Goal: Check status: Check status

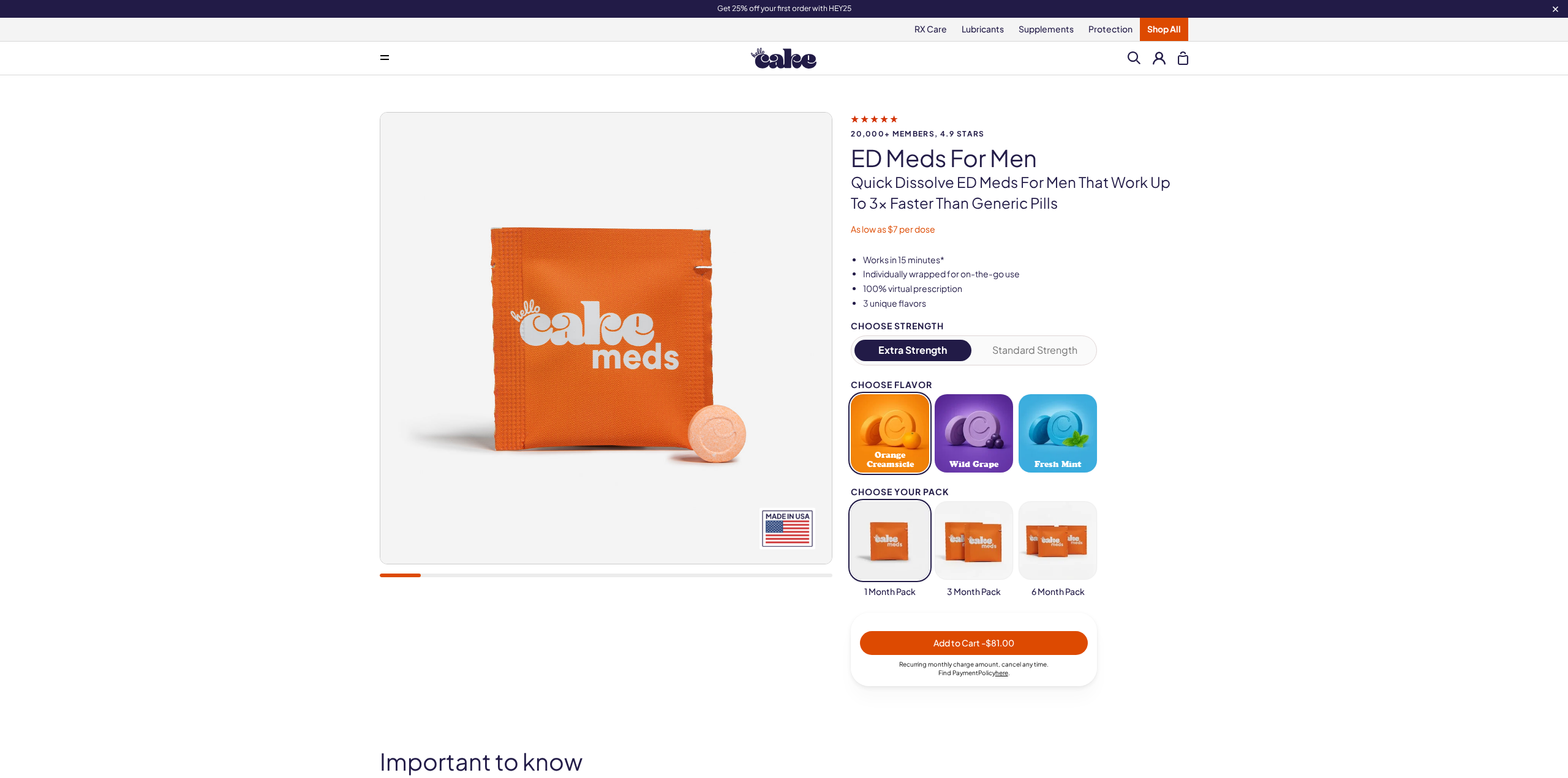
click at [1159, 61] on button at bounding box center [1159, 57] width 13 height 13
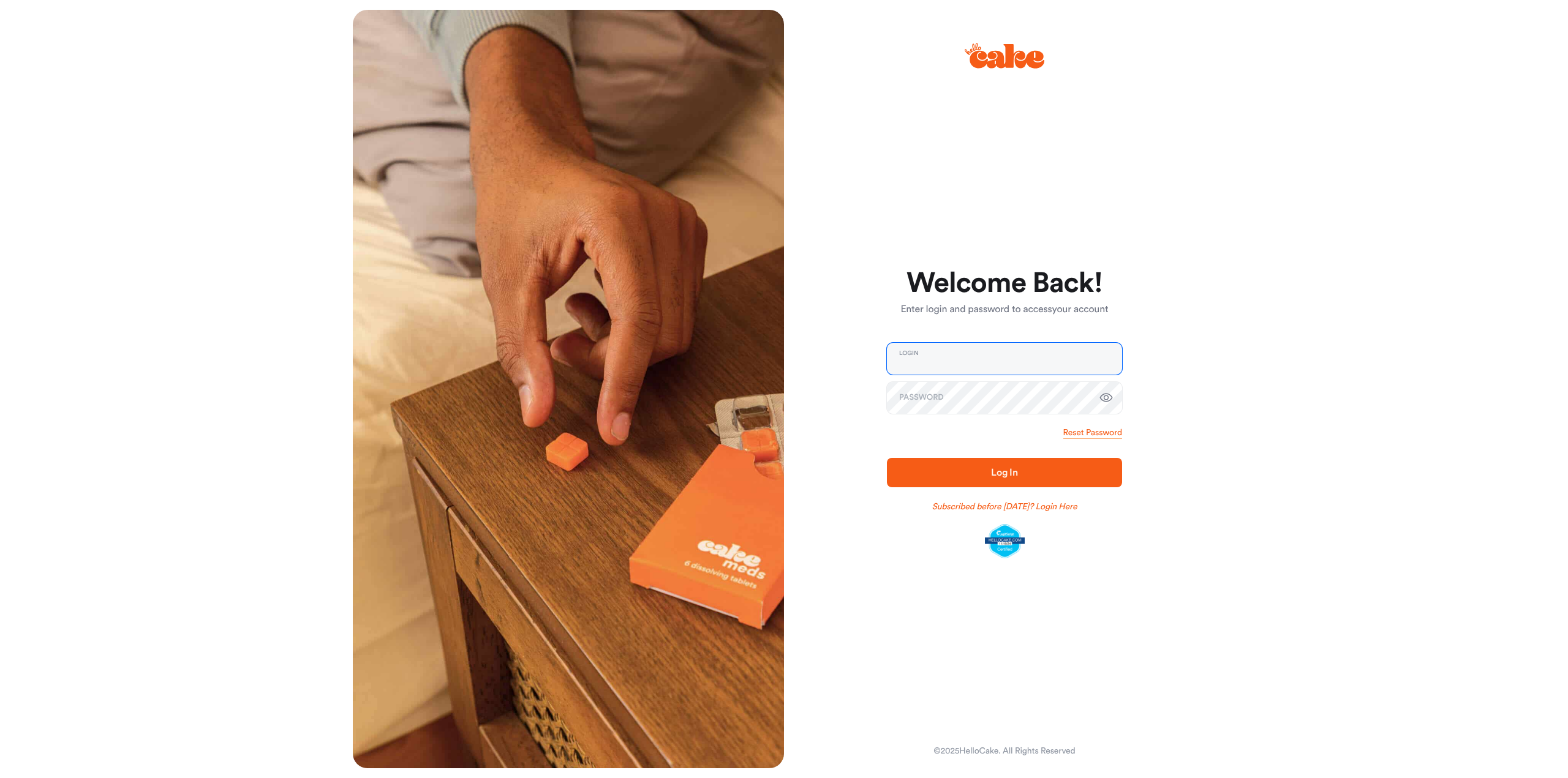
click at [1065, 361] on input "email" at bounding box center [1004, 359] width 235 height 32
type input "**********"
click at [887, 458] on button "Log In" at bounding box center [1004, 473] width 235 height 29
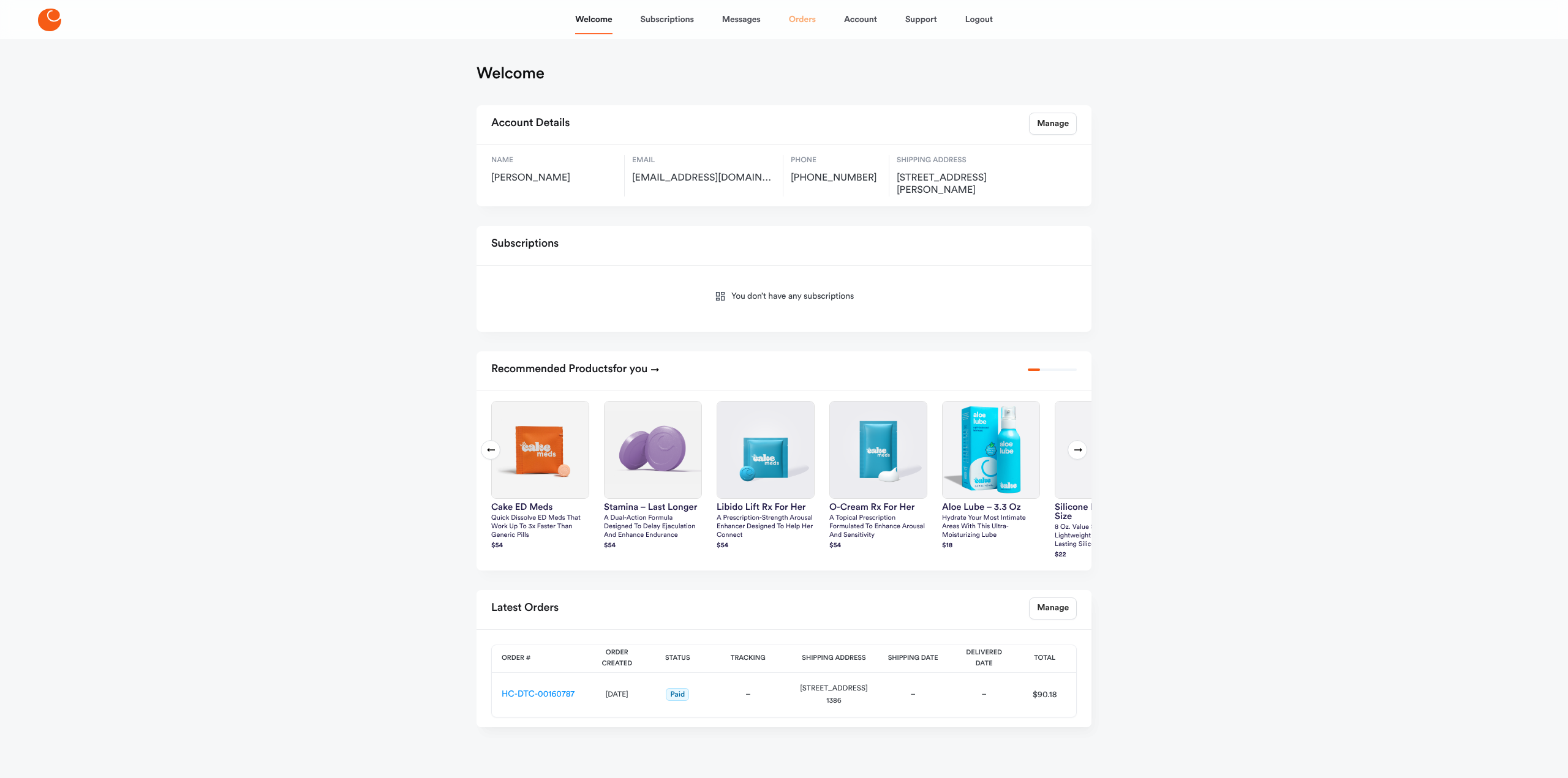
click at [807, 9] on link "Orders" at bounding box center [803, 19] width 27 height 29
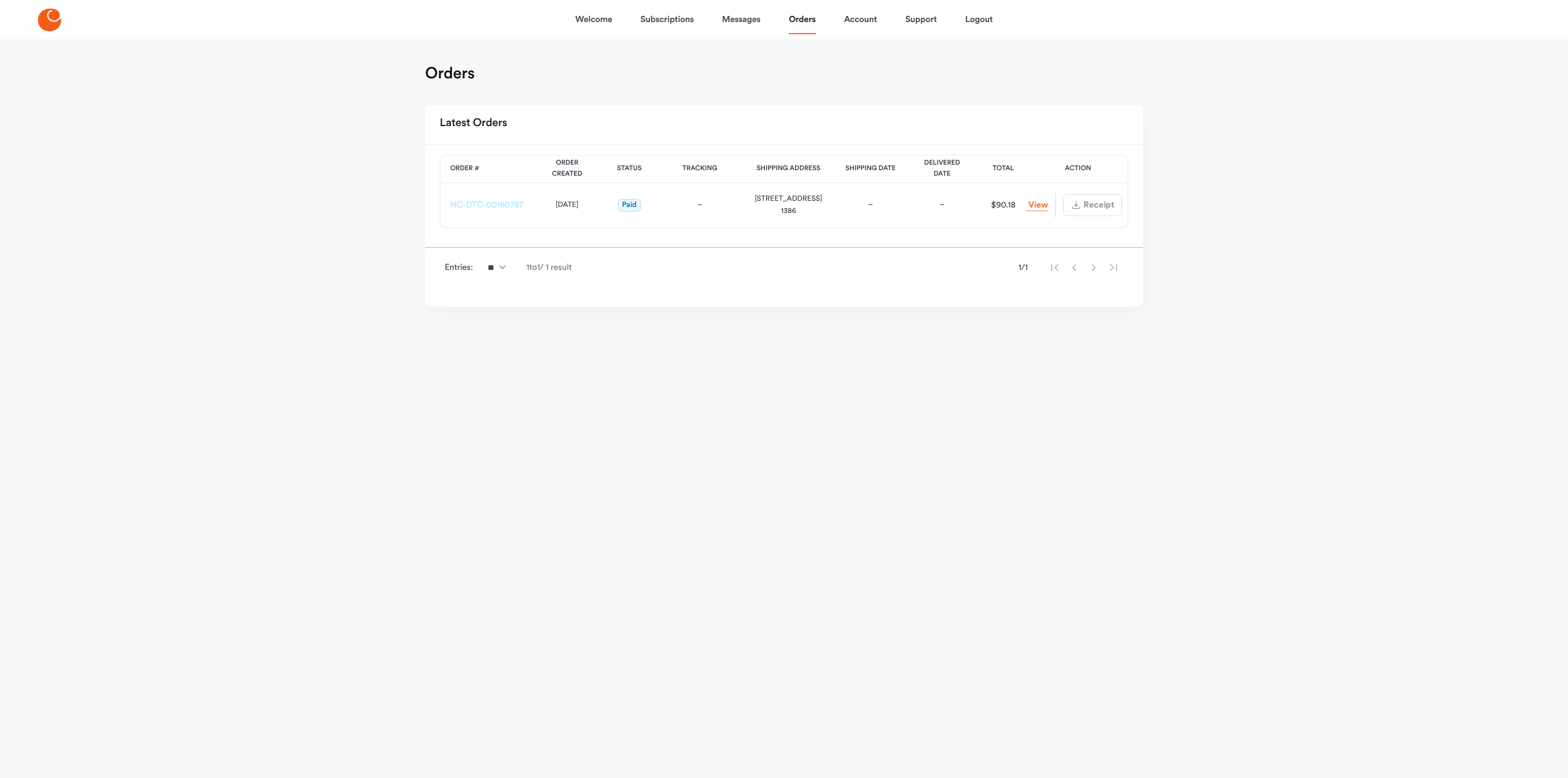
click at [505, 207] on link "HC-DTC-00160787" at bounding box center [486, 205] width 73 height 9
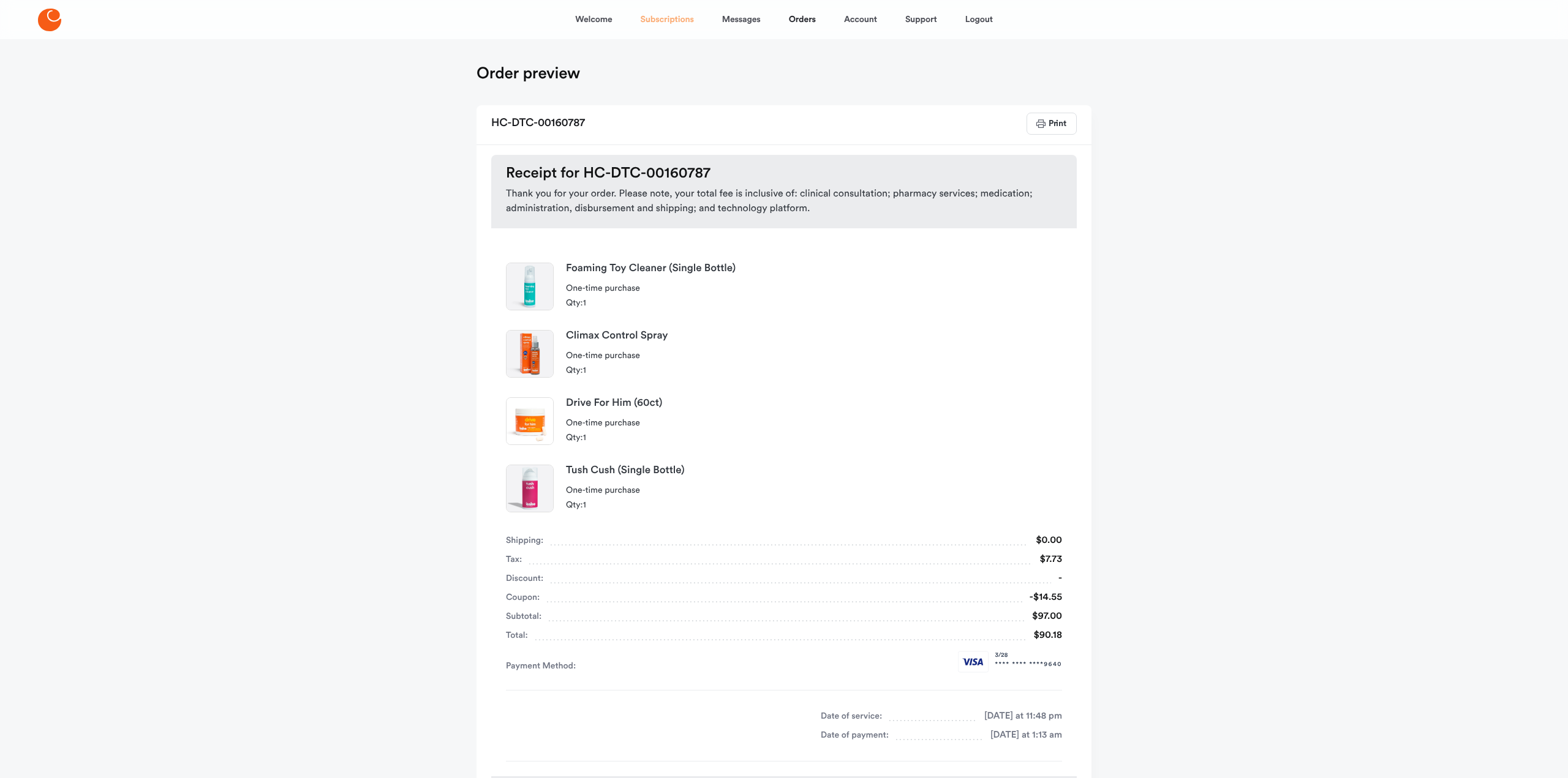
click at [654, 17] on link "Subscriptions" at bounding box center [667, 19] width 53 height 29
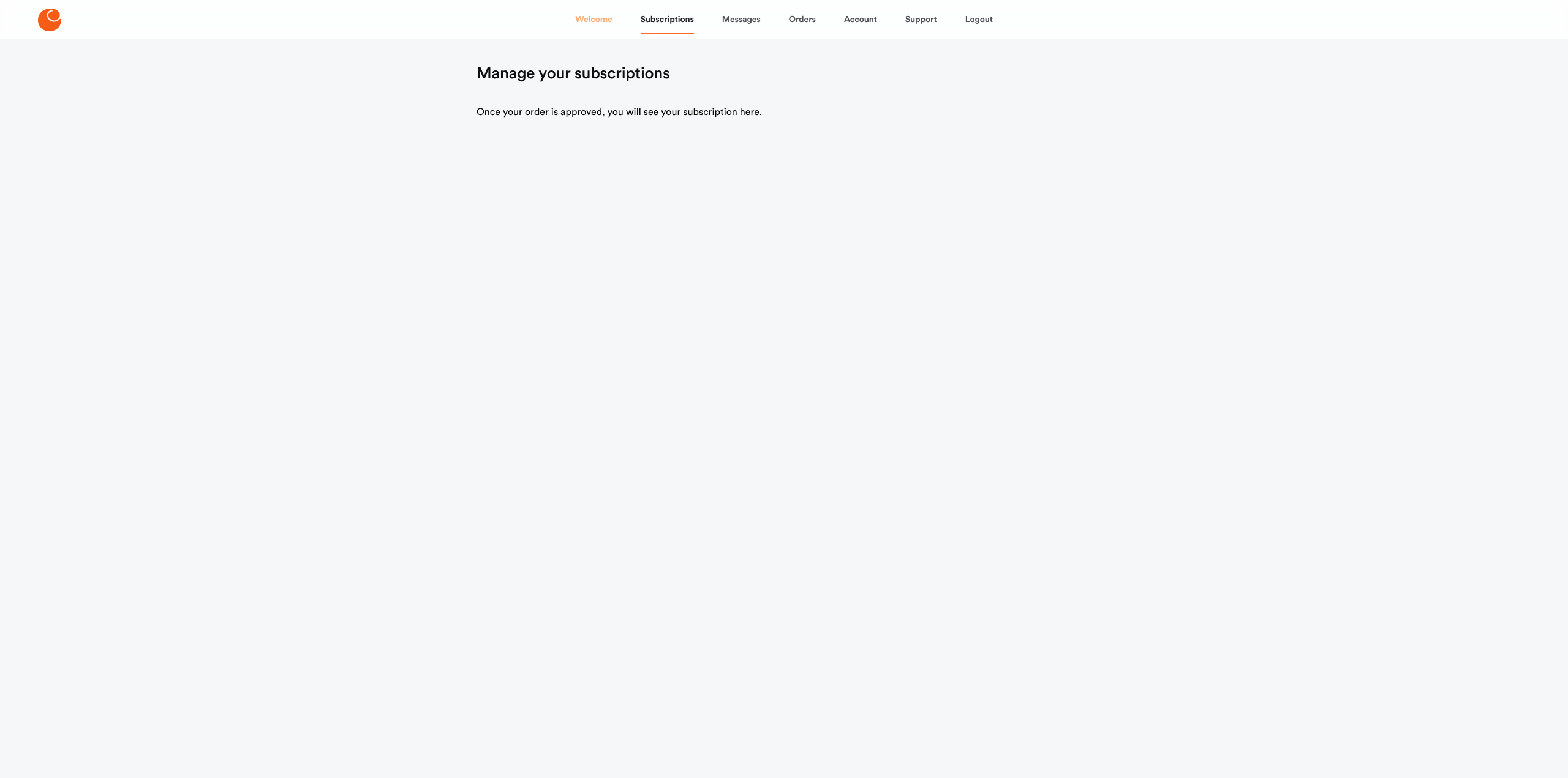
click at [589, 18] on link "Welcome" at bounding box center [593, 19] width 37 height 29
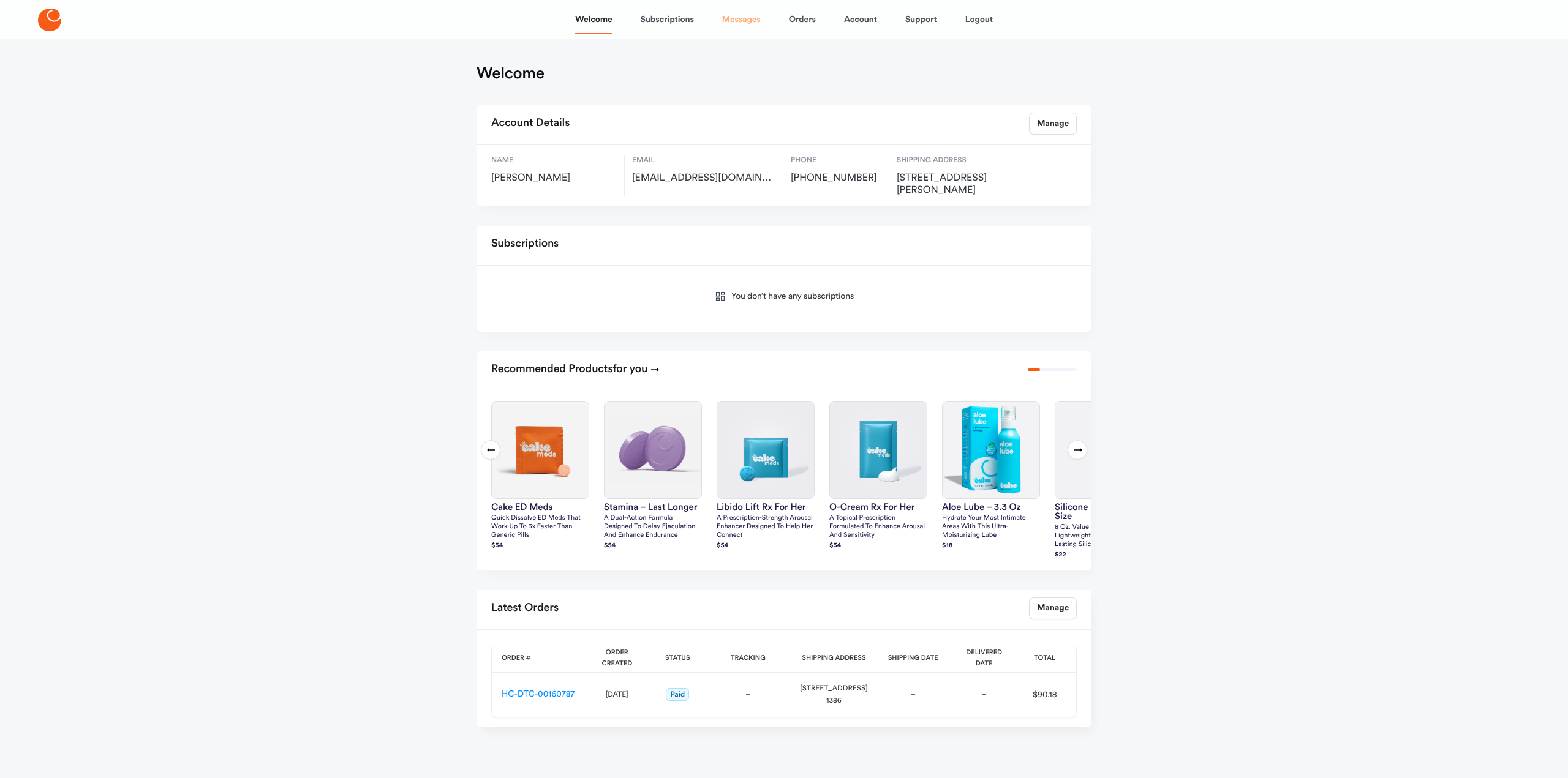
click at [745, 18] on link "Messages" at bounding box center [741, 19] width 39 height 29
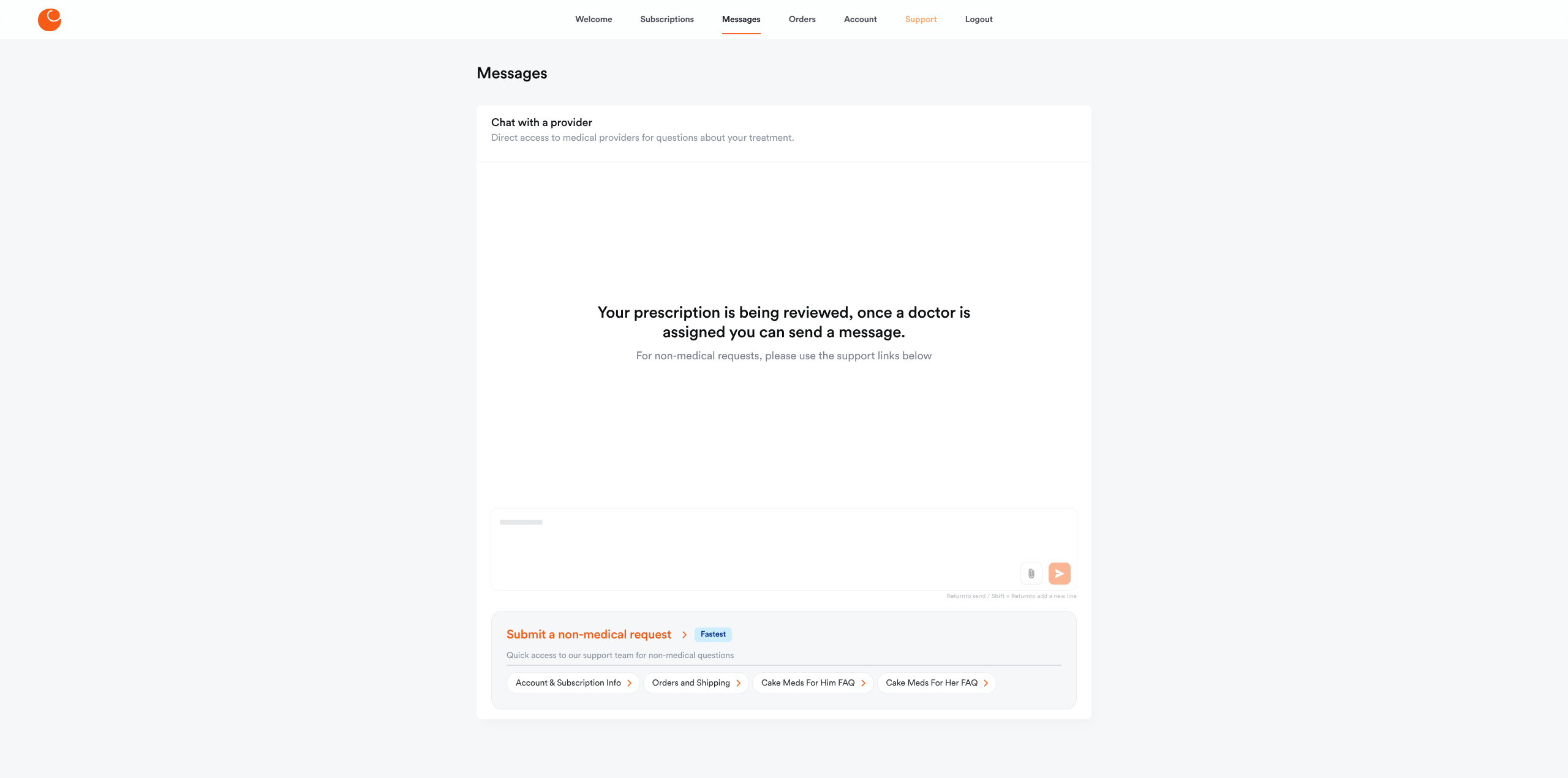
click at [920, 20] on link "Support" at bounding box center [921, 19] width 32 height 29
click at [974, 18] on link "Logout" at bounding box center [979, 19] width 27 height 29
